Goal: Task Accomplishment & Management: Use online tool/utility

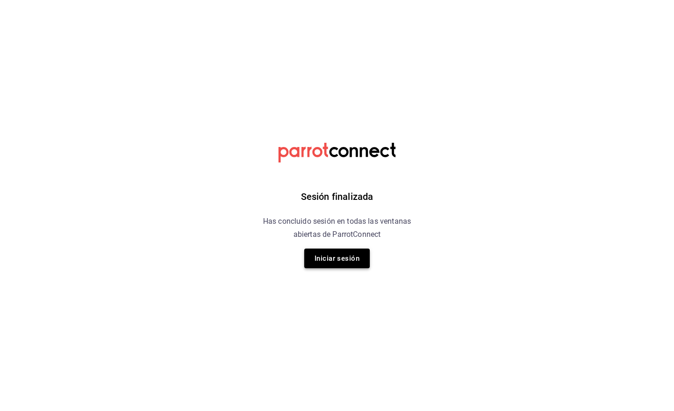
click at [336, 263] on button "Iniciar sesión" at bounding box center [336, 258] width 65 height 20
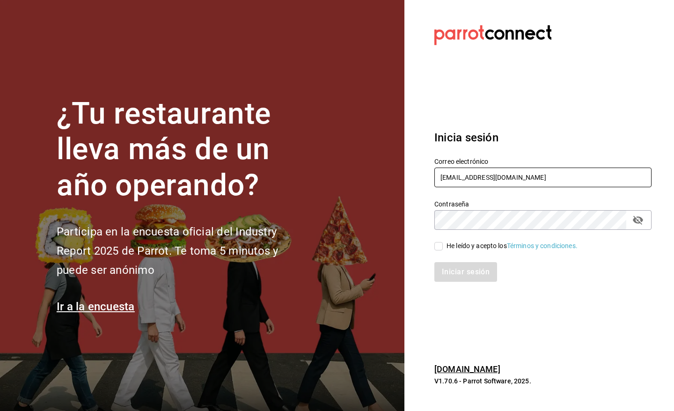
click at [507, 185] on input "gm@peace.com" at bounding box center [542, 177] width 217 height 20
type input "pr@peace.com"
click at [466, 235] on div "He leído y acepto los Términos y condiciones." at bounding box center [537, 241] width 228 height 22
click at [471, 250] on div "He leído y acepto los Términos y condiciones." at bounding box center [511, 246] width 131 height 10
click at [443, 250] on input "He leído y acepto los Términos y condiciones." at bounding box center [438, 246] width 8 height 8
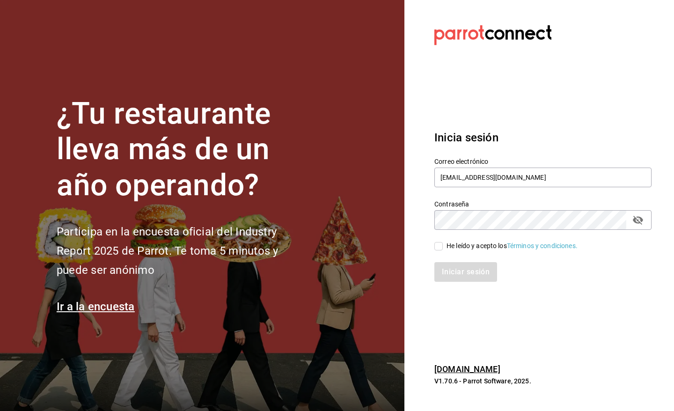
checkbox input "true"
click at [471, 274] on button "Iniciar sesión" at bounding box center [466, 272] width 64 height 20
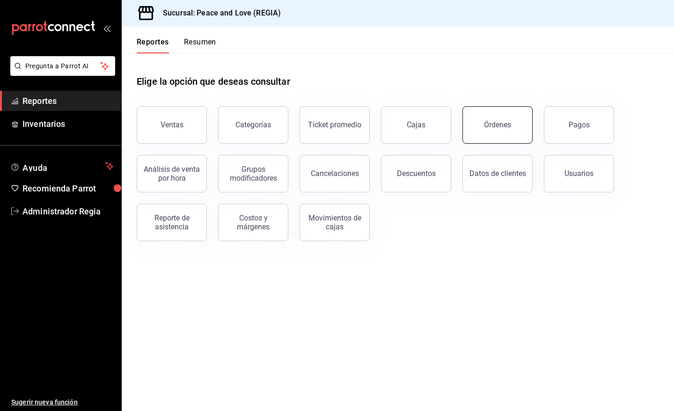
click at [482, 120] on button "Órdenes" at bounding box center [497, 124] width 70 height 37
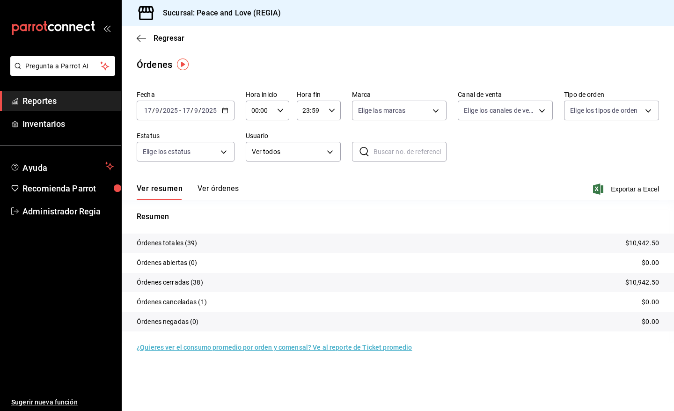
click at [597, 192] on icon "button" at bounding box center [598, 188] width 10 height 11
click at [537, 106] on body "Pregunta a Parrot AI Reportes Inventarios Ayuda Recomienda Parrot Administrador…" at bounding box center [337, 205] width 674 height 411
click at [496, 196] on span "Uber Eats" at bounding box center [515, 199] width 65 height 10
type input "UBER_EATS"
checkbox input "true"
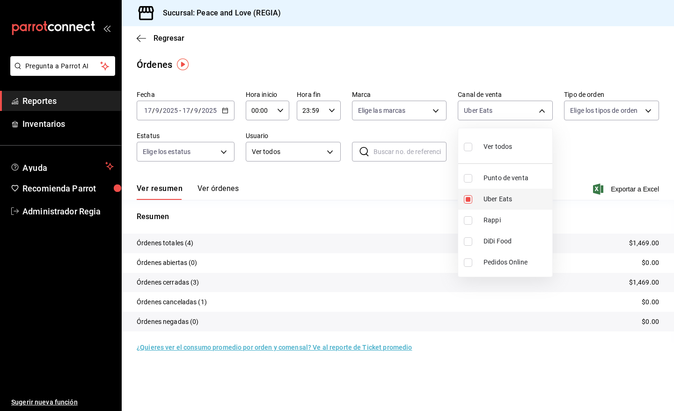
click at [496, 196] on span "Uber Eats" at bounding box center [515, 199] width 65 height 10
checkbox input "false"
click at [473, 215] on li "Rappi" at bounding box center [505, 220] width 94 height 21
type input "RAPPI"
checkbox input "true"
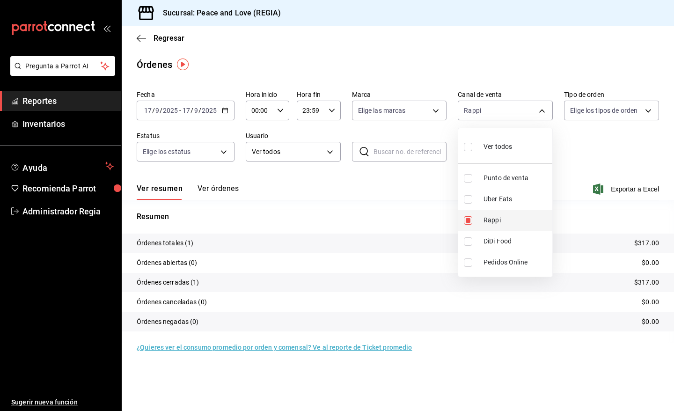
click at [473, 215] on li "Rappi" at bounding box center [505, 220] width 94 height 21
checkbox input "false"
click at [154, 39] on div at bounding box center [337, 205] width 674 height 411
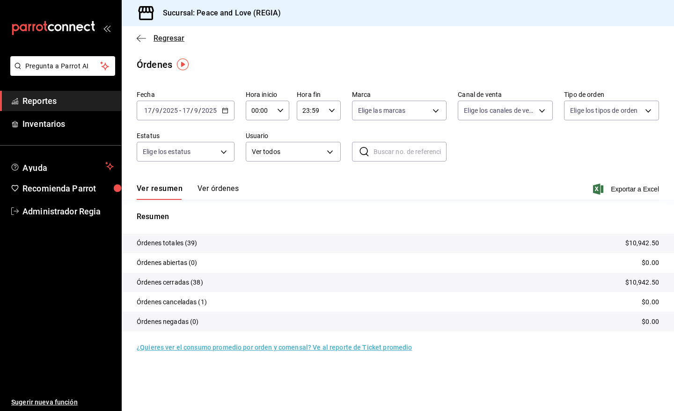
click at [139, 38] on icon "button" at bounding box center [141, 38] width 9 height 8
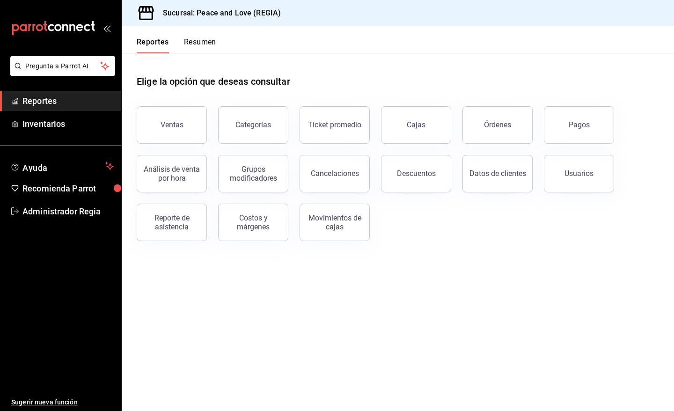
click at [377, 182] on div "Descuentos" at bounding box center [410, 168] width 81 height 49
click at [350, 183] on button "Cancelaciones" at bounding box center [334, 173] width 70 height 37
